Goal: Complete application form

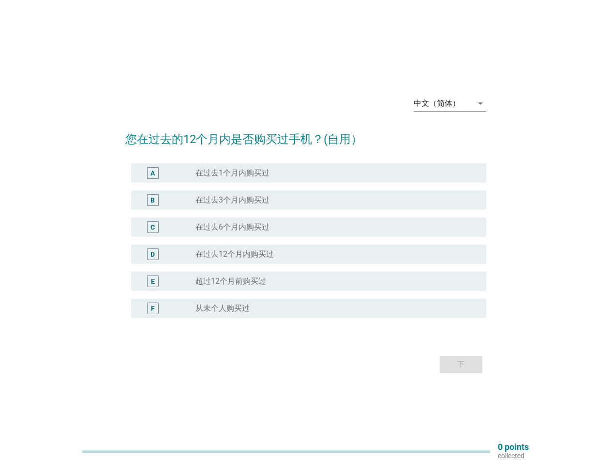
click at [306, 232] on div "radio_button_unchecked 在过去6个月内购买过" at bounding box center [336, 228] width 283 height 12
click at [450, 104] on div "中文（简体）" at bounding box center [437, 103] width 46 height 9
click at [306, 247] on div "D radio_button_unchecked 在过去12个月内购买过" at bounding box center [308, 254] width 355 height 19
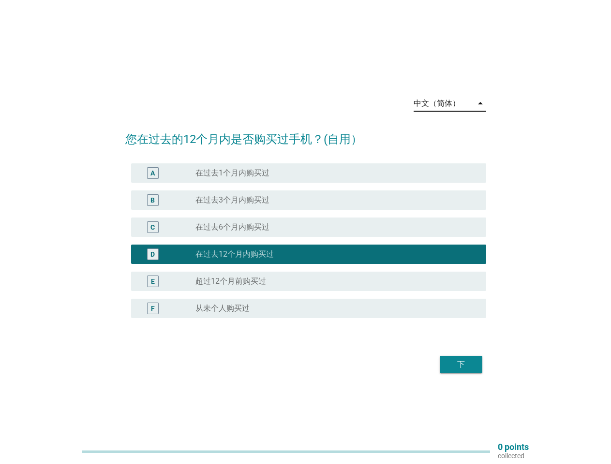
click at [306, 241] on div "D radio_button_checked 在过去12个月内购买过" at bounding box center [305, 254] width 361 height 27
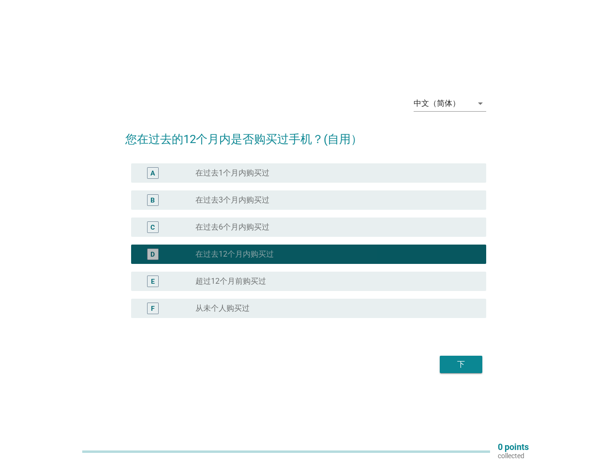
click at [309, 173] on div "radio_button_unchecked 在过去1个月内购买过" at bounding box center [332, 173] width 275 height 10
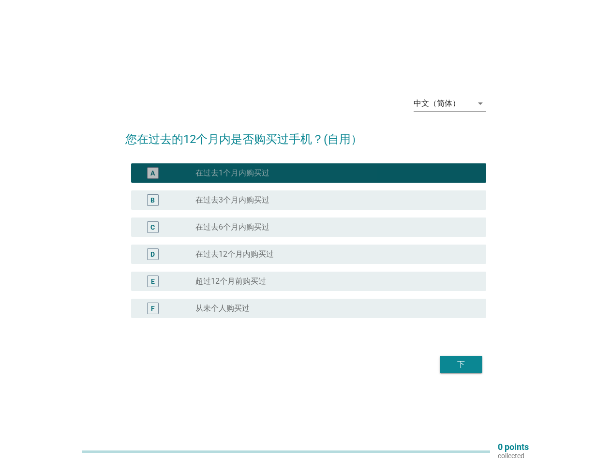
click at [232, 173] on label "在过去1个月内购买过" at bounding box center [232, 173] width 74 height 10
click at [309, 200] on div "radio_button_unchecked 在过去3个月内购买过" at bounding box center [332, 200] width 275 height 10
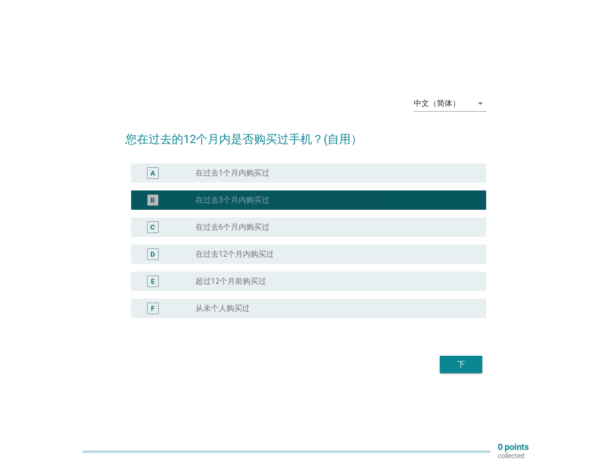
click at [232, 200] on label "在过去3个月内购买过" at bounding box center [232, 200] width 74 height 10
click at [309, 227] on div "radio_button_unchecked 在过去6个月内购买过" at bounding box center [332, 228] width 275 height 10
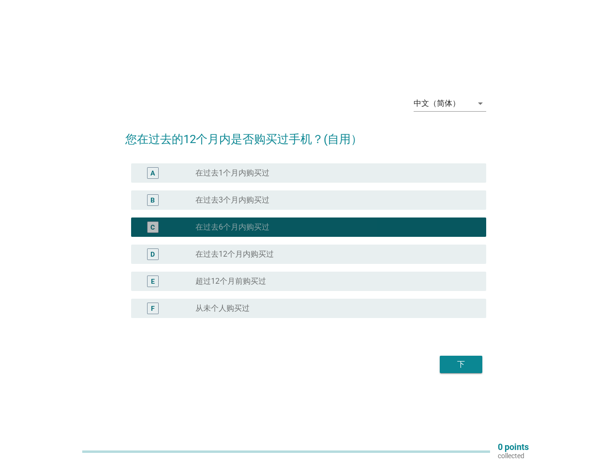
click at [232, 227] on label "在过去6个月内购买过" at bounding box center [232, 228] width 74 height 10
